Goal: Book appointment/travel/reservation

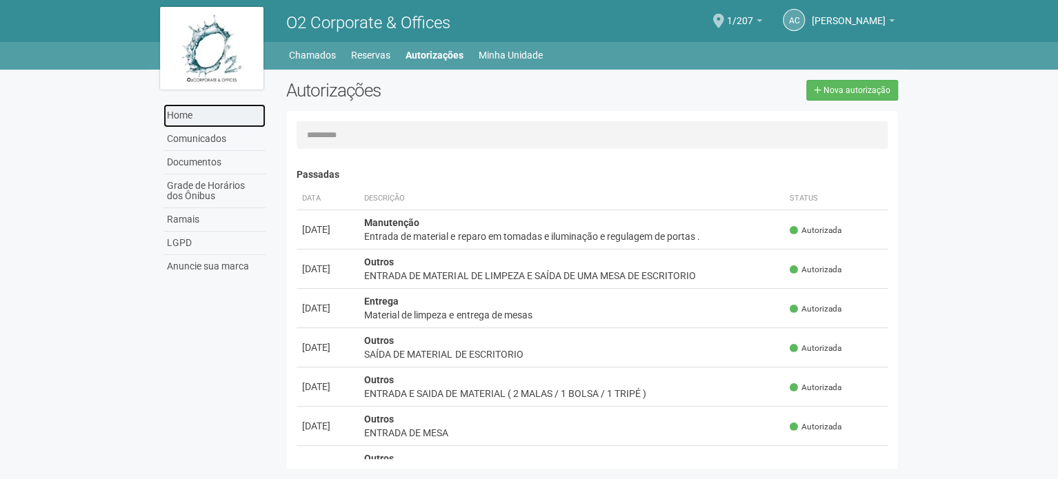
click at [193, 126] on link "Home" at bounding box center [214, 115] width 102 height 23
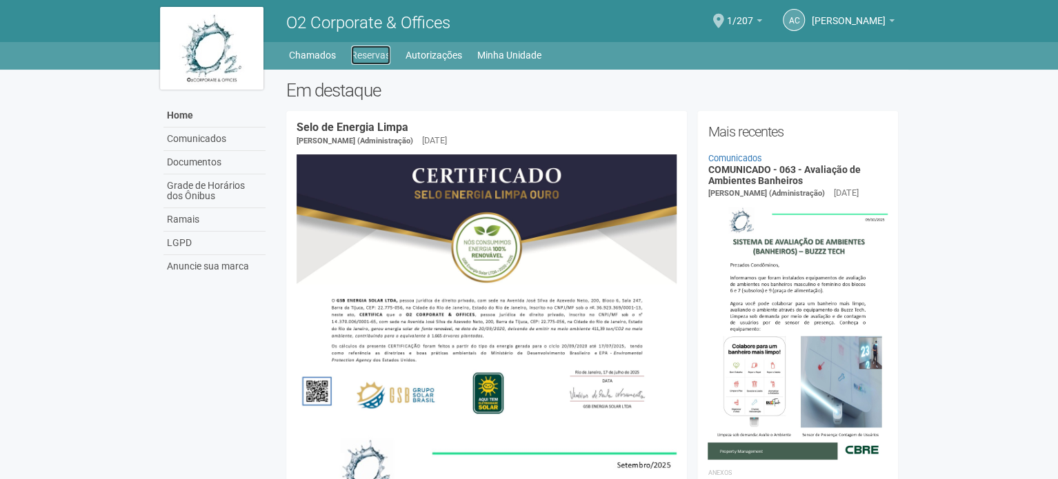
click at [367, 52] on link "Reservas" at bounding box center [370, 55] width 39 height 19
click at [376, 60] on link "Reservas" at bounding box center [370, 55] width 39 height 19
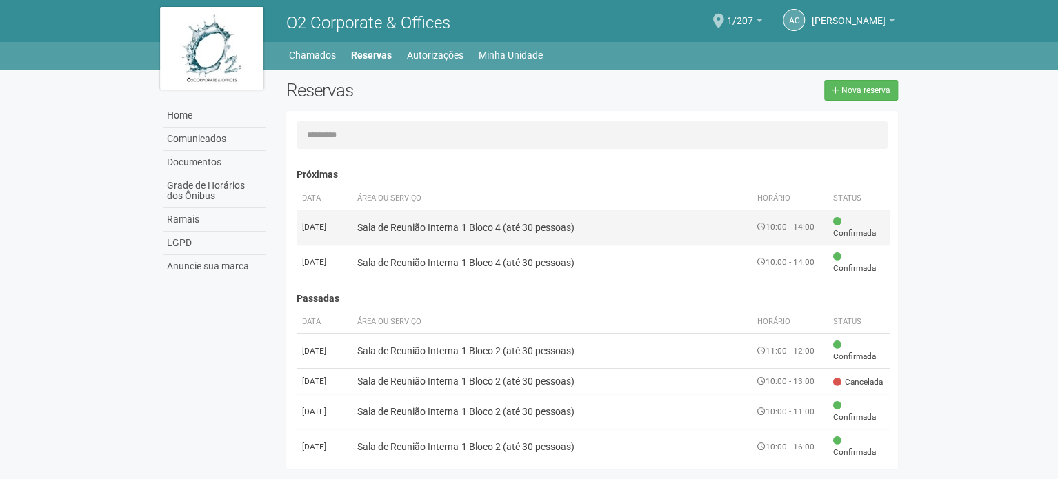
click at [488, 225] on td "Sala de Reunião Interna 1 Bloco 4 (até 30 pessoas)" at bounding box center [552, 227] width 400 height 35
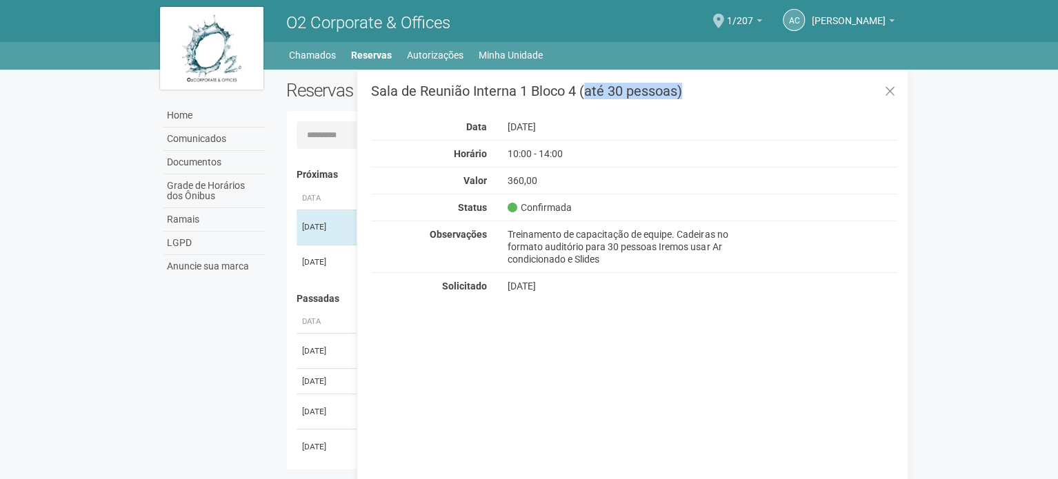
drag, startPoint x: 576, startPoint y: 86, endPoint x: 386, endPoint y: 99, distance: 190.8
click at [395, 105] on div "Sala de Reunião Interna 1 Bloco 4 (até 30 pessoas) Data 13/10/2025 Horário 10:0…" at bounding box center [634, 188] width 526 height 208
click at [378, 93] on h3 "Sala de Reunião Interna 1 Bloco 4 (até 30 pessoas)" at bounding box center [634, 91] width 526 height 14
click at [890, 96] on icon at bounding box center [890, 92] width 10 height 14
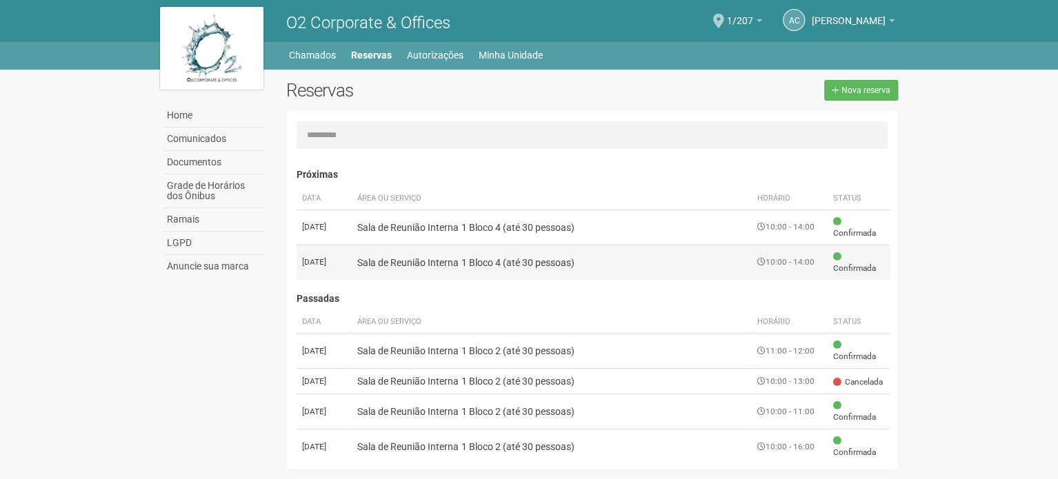
click at [487, 264] on td "Sala de Reunião Interna 1 Bloco 4 (até 30 pessoas)" at bounding box center [552, 262] width 400 height 35
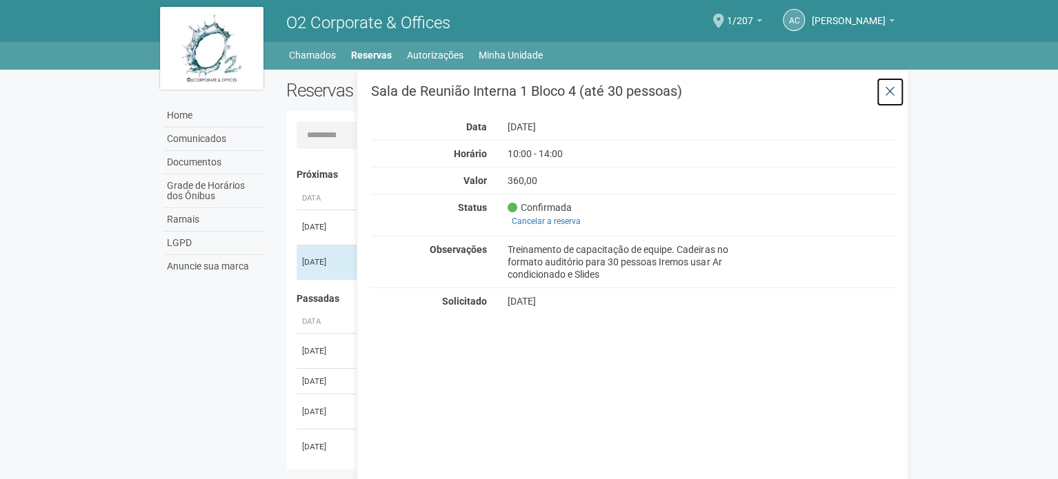
click at [893, 91] on icon at bounding box center [890, 92] width 10 height 14
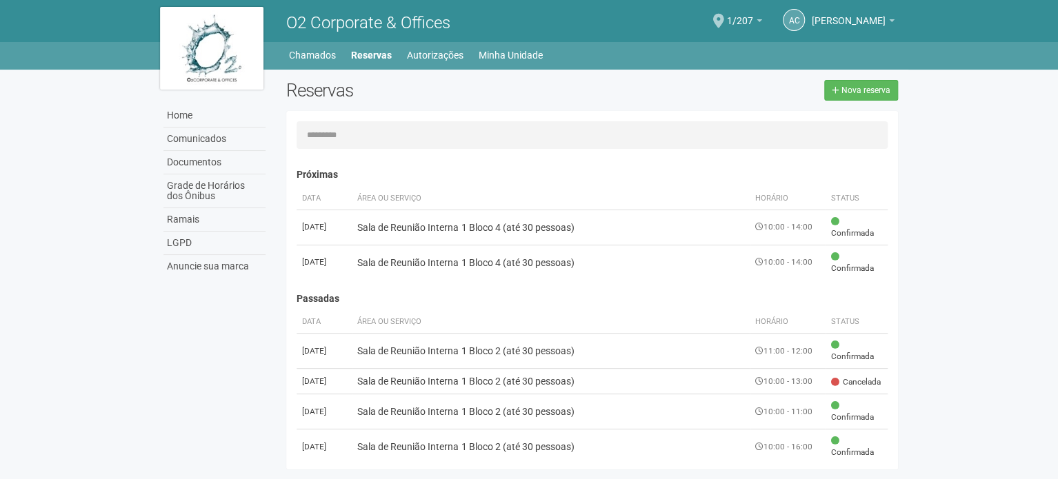
click at [681, 105] on div "Reservas Nova reserva" at bounding box center [592, 95] width 632 height 31
click at [190, 115] on link "Home" at bounding box center [214, 115] width 102 height 23
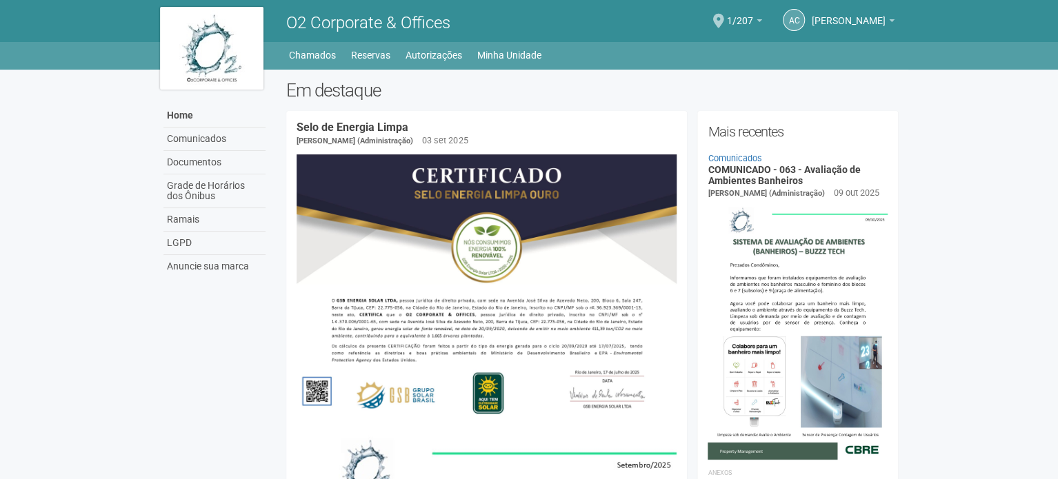
scroll to position [419, 0]
